Goal: Task Accomplishment & Management: Manage account settings

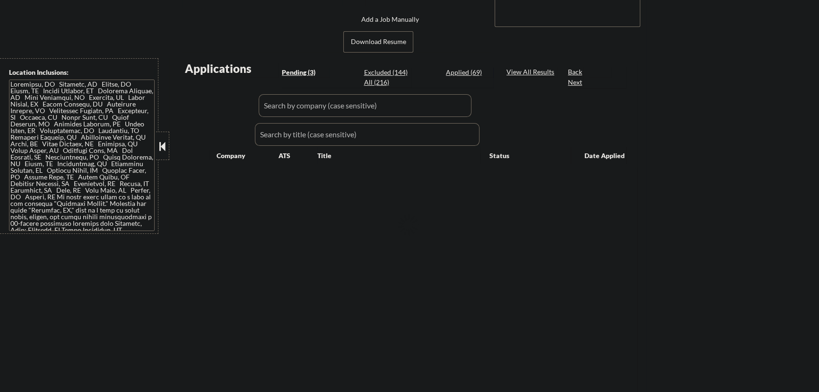
select select ""pending""
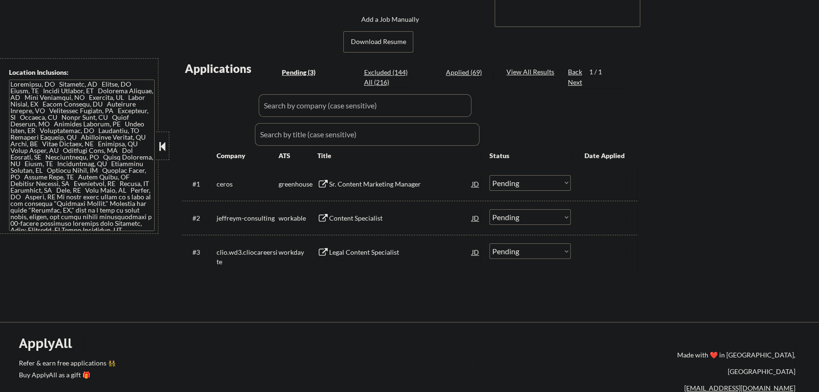
scroll to position [172, 0]
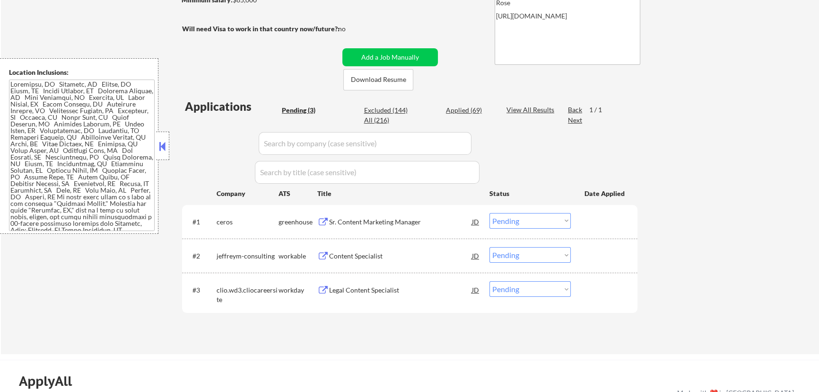
click at [679, 63] on div "← Return to /applysquad Mailslurp Inbox Job Search Builder Annamarie Campisi Us…" at bounding box center [410, 110] width 818 height 488
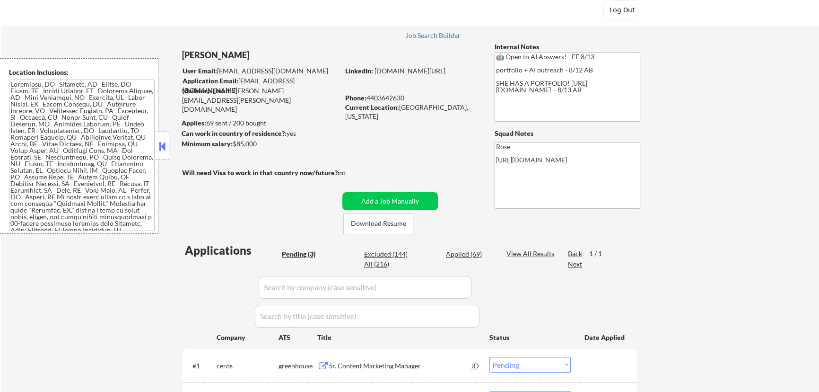
scroll to position [43, 0]
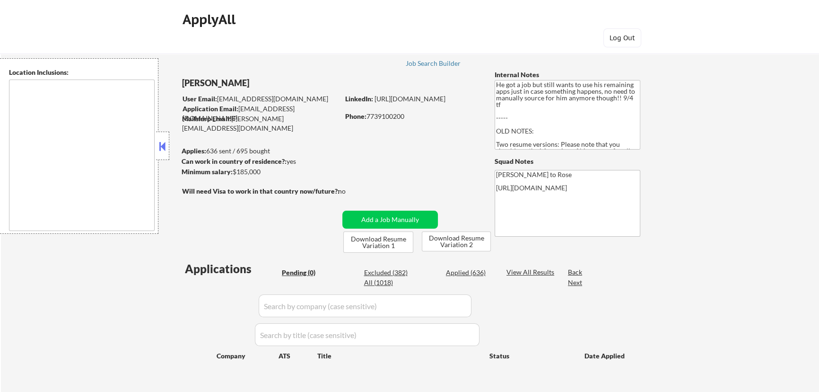
type textarea "[GEOGRAPHIC_DATA], [GEOGRAPHIC_DATA] [GEOGRAPHIC_DATA], [GEOGRAPHIC_DATA] [GEOG…"
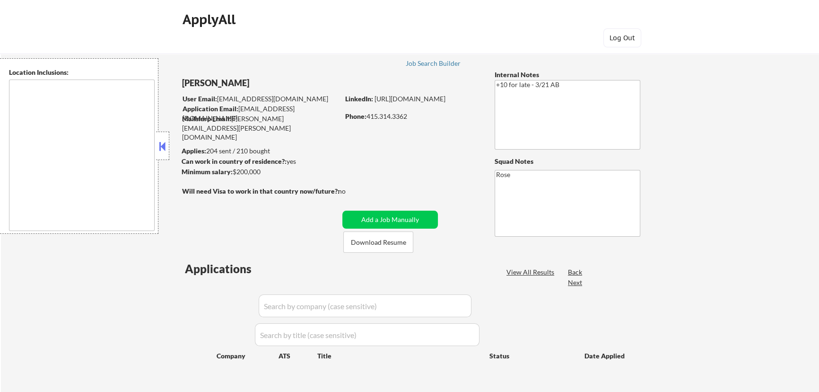
type textarea "San Francisco, CA Daly City, CA South San Francisco, CA Brisbane, CA Colma, CA …"
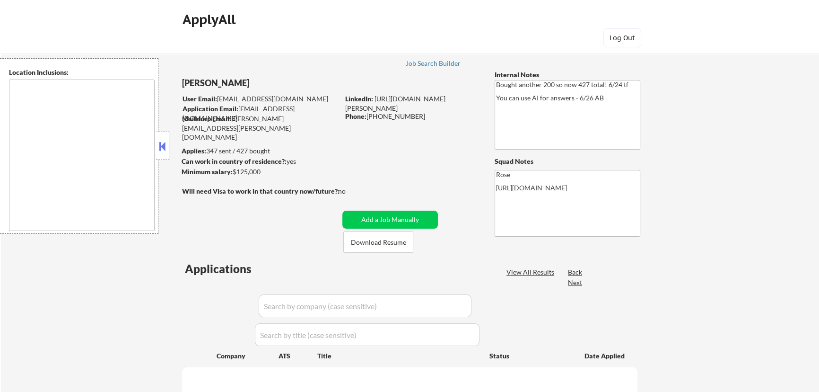
type textarea "San Francisco, CA Daly City, CA South San Francisco, CA Brisbane, CA Colma, CA …"
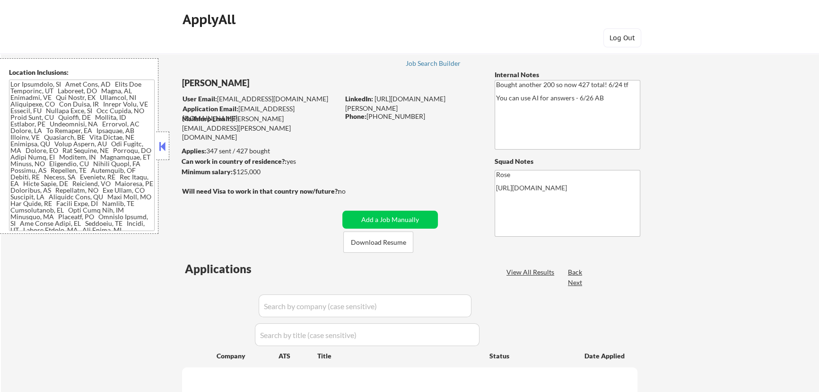
select select ""pending""
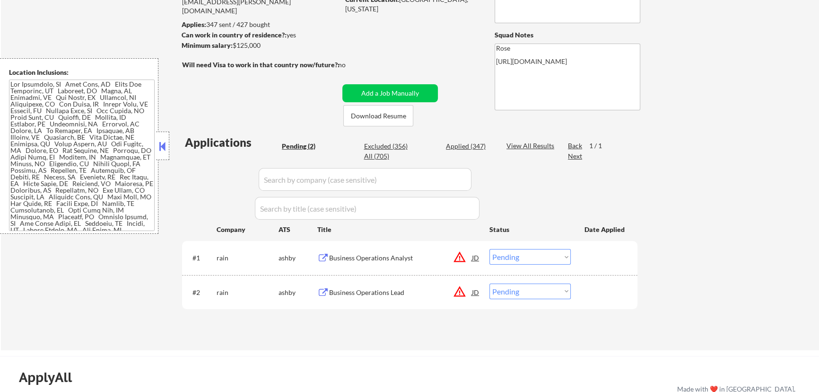
scroll to position [129, 0]
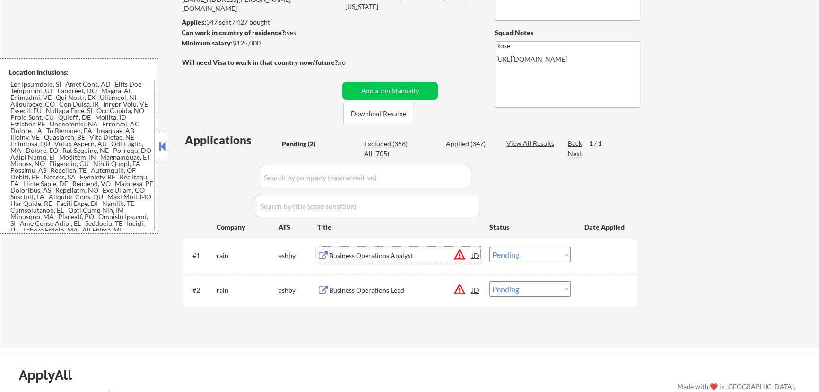
click at [410, 258] on div "Business Operations Analyst" at bounding box center [400, 255] width 143 height 9
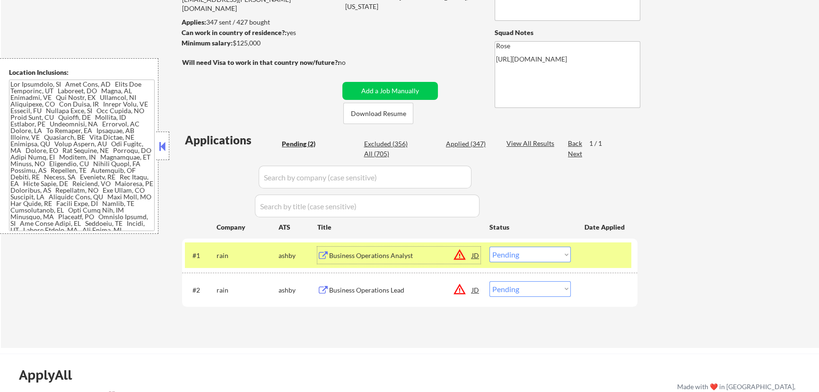
click at [538, 255] on select "Choose an option... Pending Applied Excluded (Questions) Excluded (Expired) Exc…" at bounding box center [529, 254] width 81 height 16
click at [489, 246] on select "Choose an option... Pending Applied Excluded (Questions) Excluded (Expired) Exc…" at bounding box center [529, 254] width 81 height 16
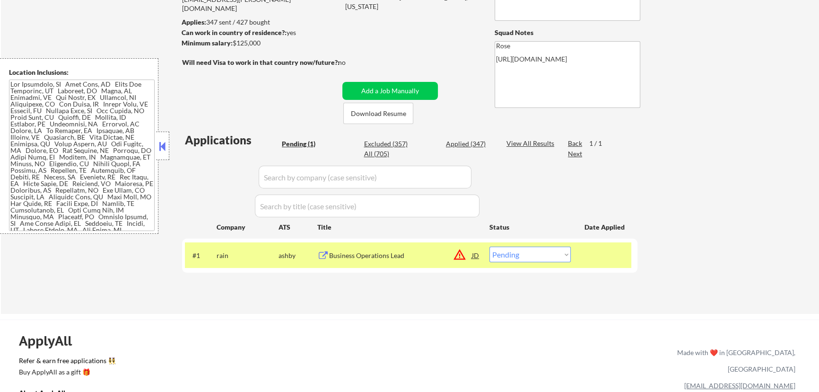
click at [435, 261] on div "Business Operations Lead" at bounding box center [400, 254] width 143 height 17
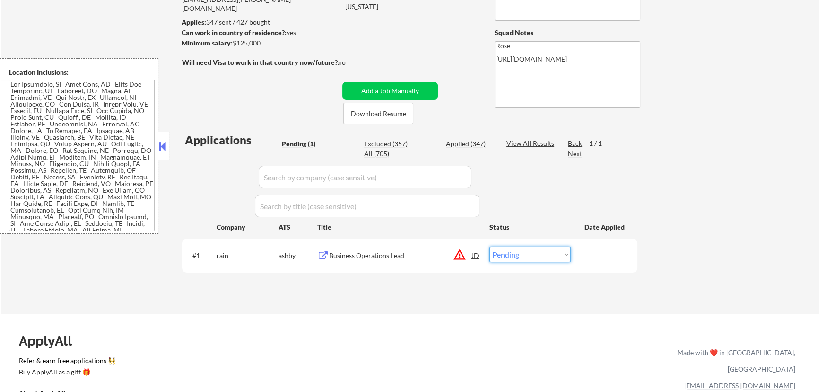
click at [548, 255] on select "Choose an option... Pending Applied Excluded (Questions) Excluded (Expired) Exc…" at bounding box center [529, 254] width 81 height 16
select select ""excluded__location_""
click at [489, 246] on select "Choose an option... Pending Applied Excluded (Questions) Excluded (Expired) Exc…" at bounding box center [529, 254] width 81 height 16
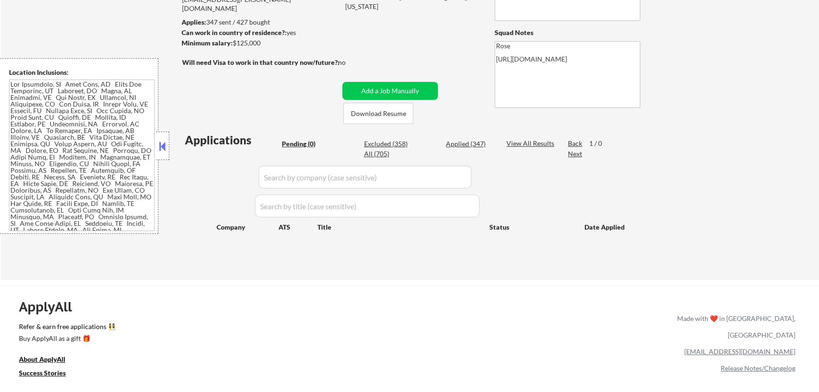
click at [166, 146] on button at bounding box center [162, 146] width 10 height 14
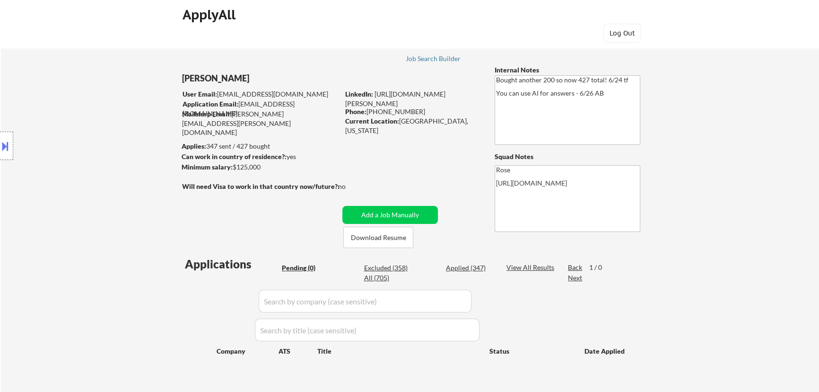
scroll to position [0, 0]
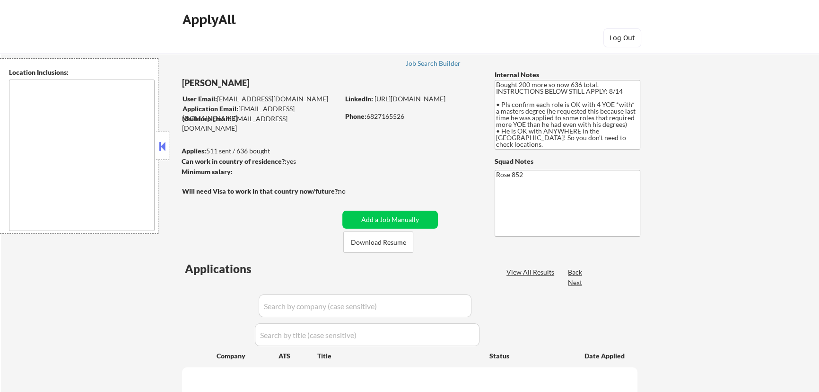
type textarea "[GEOGRAPHIC_DATA], [GEOGRAPHIC_DATA] [GEOGRAPHIC_DATA], [GEOGRAPHIC_DATA] [GEOG…"
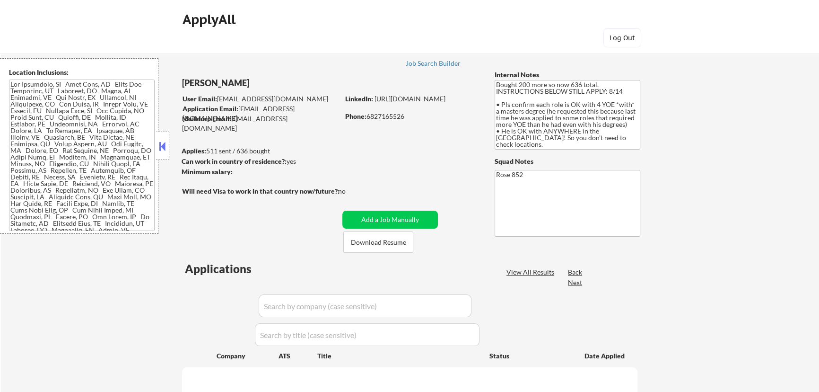
select select ""pending""
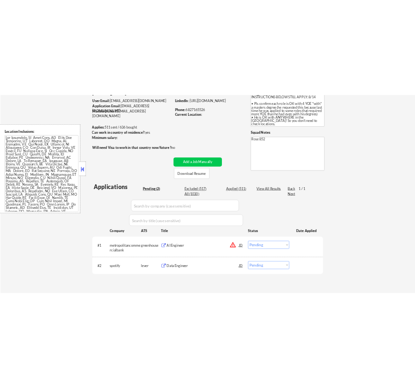
scroll to position [86, 0]
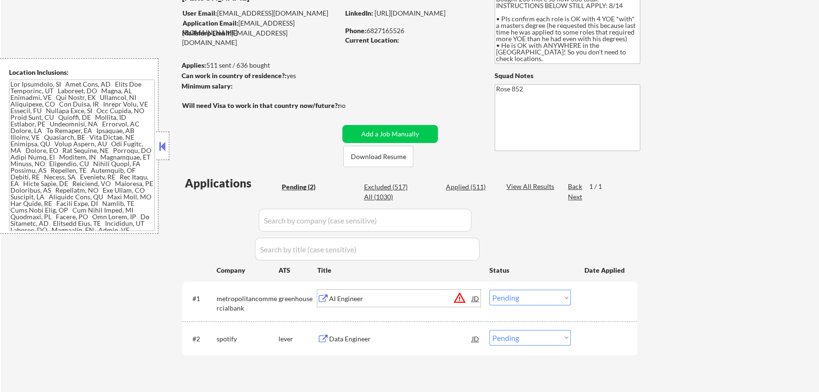
click at [415, 298] on div "AI Engineer" at bounding box center [400, 298] width 143 height 9
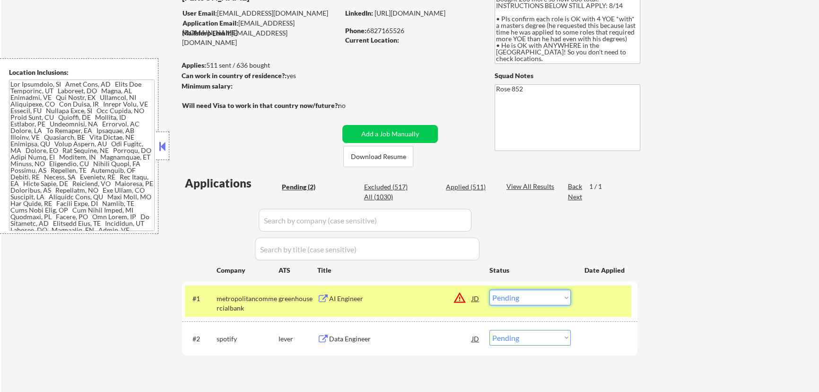
click at [540, 300] on select "Choose an option... Pending Applied Excluded (Questions) Excluded (Expired) Exc…" at bounding box center [529, 297] width 81 height 16
click at [489, 289] on select "Choose an option... Pending Applied Excluded (Questions) Excluded (Expired) Exc…" at bounding box center [529, 297] width 81 height 16
select select ""pending""
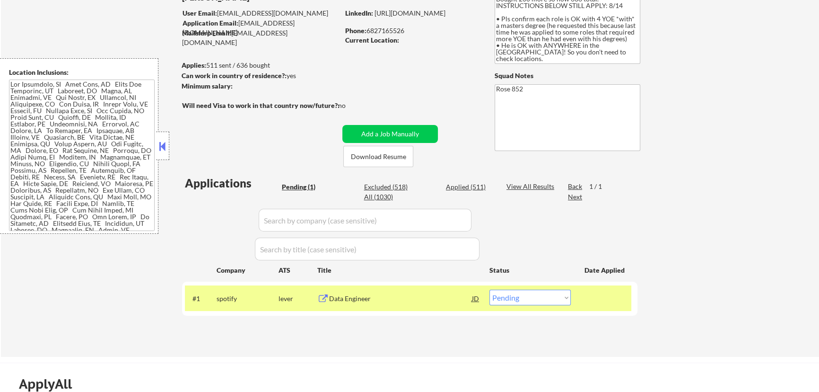
click at [441, 305] on div "Data Engineer" at bounding box center [400, 297] width 143 height 17
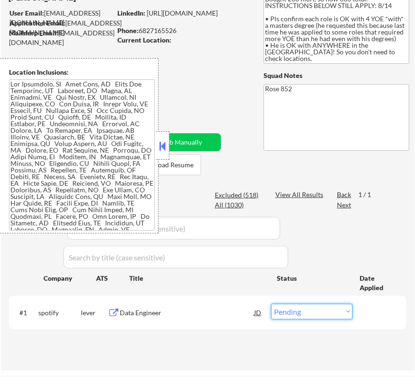
click at [315, 311] on select "Choose an option... Pending Applied Excluded (Questions) Excluded (Expired) Exc…" at bounding box center [311, 312] width 81 height 16
select select ""applied""
click at [271, 304] on select "Choose an option... Pending Applied Excluded (Questions) Excluded (Expired) Exc…" at bounding box center [311, 312] width 81 height 16
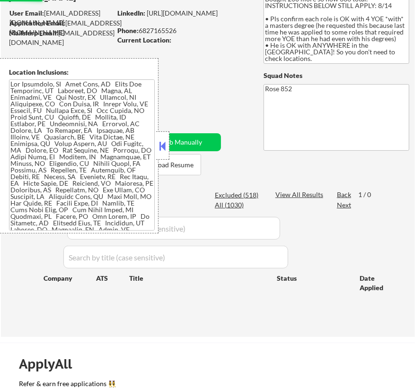
click at [165, 143] on button at bounding box center [162, 146] width 10 height 14
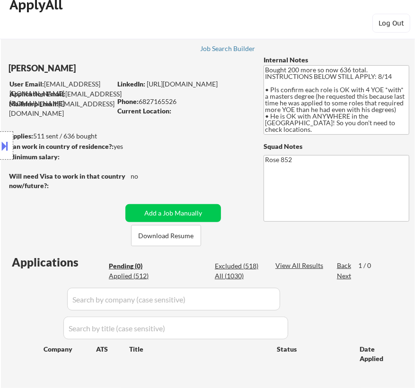
scroll to position [0, 0]
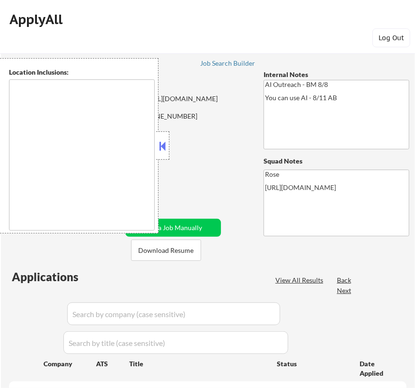
type textarea "[GEOGRAPHIC_DATA], [GEOGRAPHIC_DATA] [GEOGRAPHIC_DATA], [GEOGRAPHIC_DATA] [GEOG…"
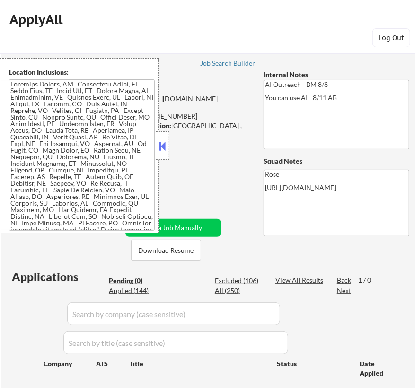
click at [166, 142] on button at bounding box center [162, 146] width 10 height 14
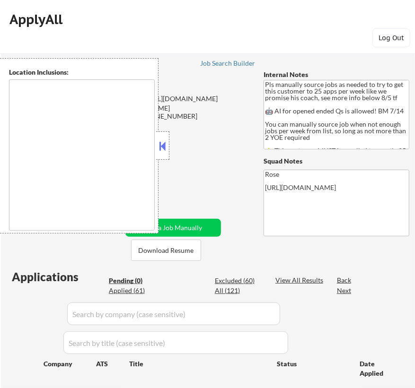
type textarea "Here is a list of metro areas, cities, and towns within approximately a 30-minu…"
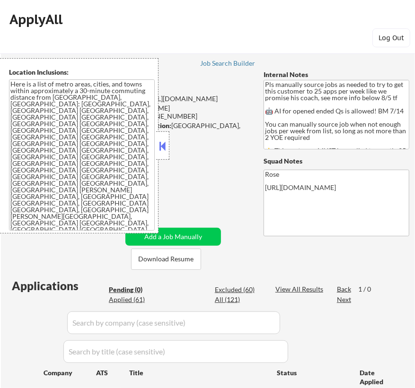
click at [161, 146] on button at bounding box center [162, 146] width 10 height 14
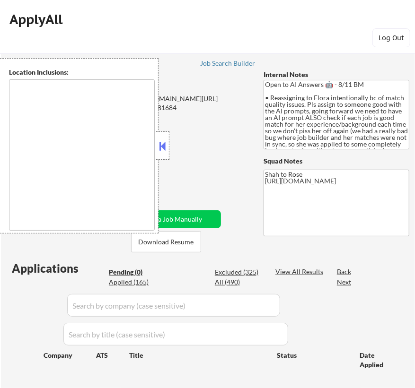
type textarea "remote"
click at [163, 142] on button at bounding box center [162, 146] width 10 height 14
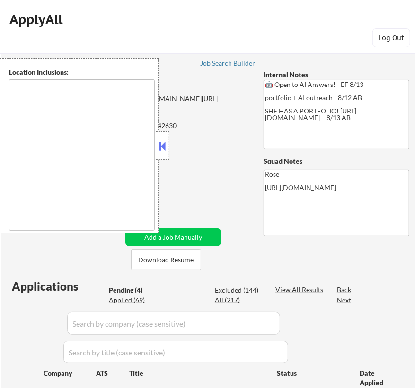
select select ""pending""
type textarea "Cleveland, OH Lakewood, OH Euclid, OH Parma, OH Shaker Heights, OH Garfield Hei…"
